Goal: Information Seeking & Learning: Learn about a topic

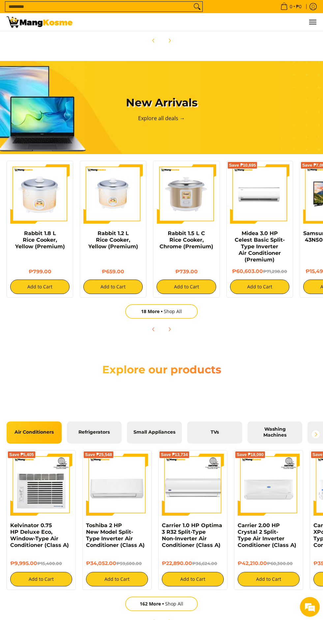
scroll to position [332, 0]
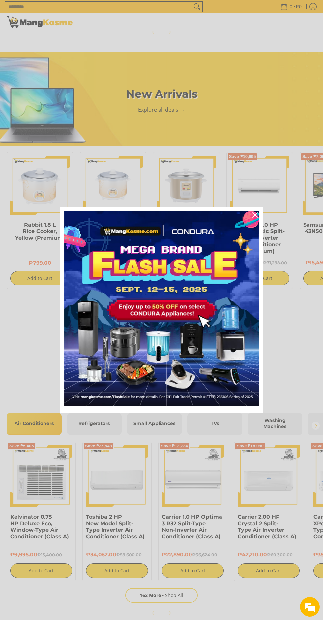
click at [110, 413] on div "Marketing offer form" at bounding box center [161, 310] width 203 height 206
click at [255, 218] on icon "close icon" at bounding box center [254, 214] width 5 height 5
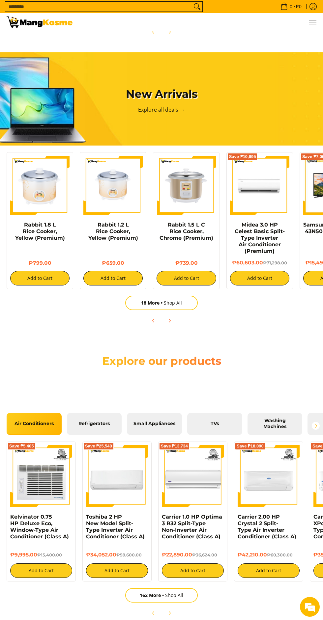
scroll to position [0, 205]
click at [102, 427] on span "Refrigerators" at bounding box center [94, 424] width 45 height 6
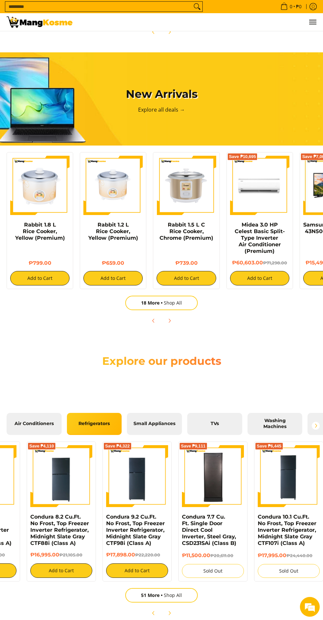
scroll to position [0, 613]
click at [148, 598] on span "51 More" at bounding box center [152, 595] width 23 height 6
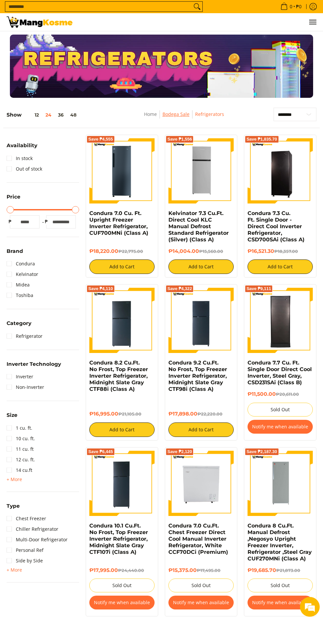
click at [177, 115] on link "Bodega Sale" at bounding box center [175, 114] width 27 height 6
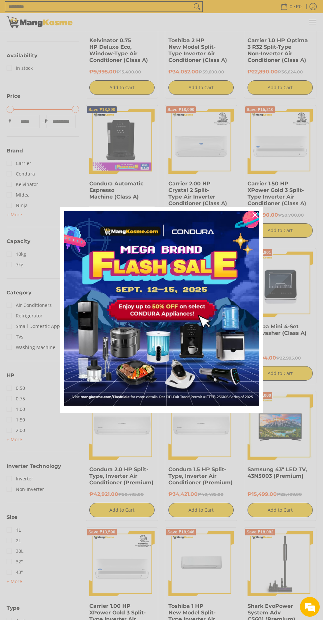
scroll to position [282, 0]
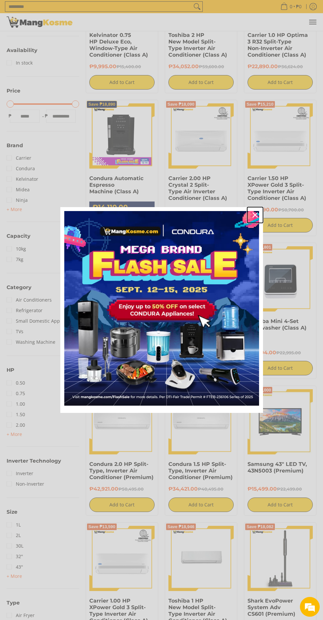
click at [255, 218] on icon "close icon" at bounding box center [254, 214] width 5 height 5
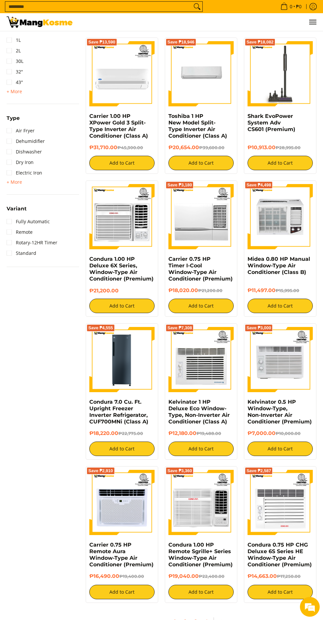
scroll to position [0, 0]
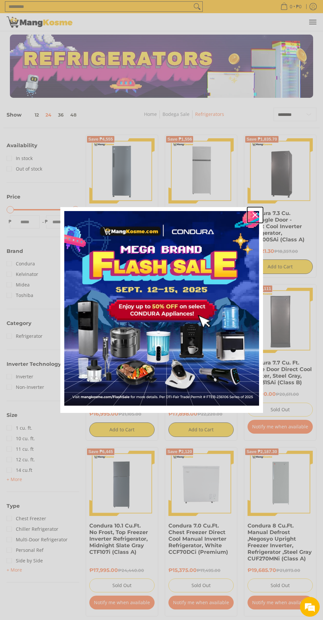
click at [255, 215] on icon "close icon" at bounding box center [254, 214] width 5 height 5
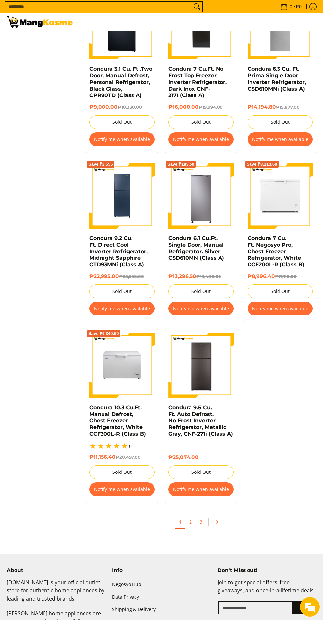
scroll to position [969, 0]
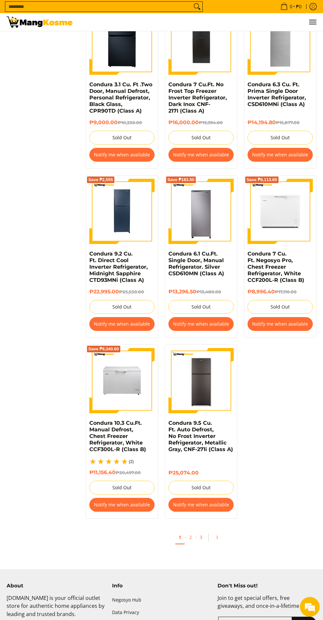
click at [198, 398] on img at bounding box center [200, 380] width 65 height 65
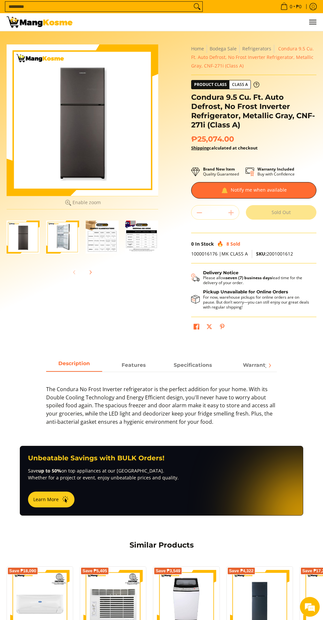
click at [60, 234] on img "Condura 9.5 Cu. Ft. Auto Defrost, No Frost Inverter Refrigerator, Metallic Gray…" at bounding box center [62, 237] width 33 height 33
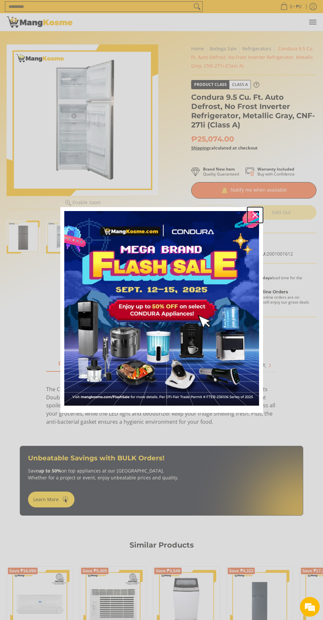
click at [260, 218] on button "Close" at bounding box center [255, 215] width 16 height 16
